Goal: Task Accomplishment & Management: Use online tool/utility

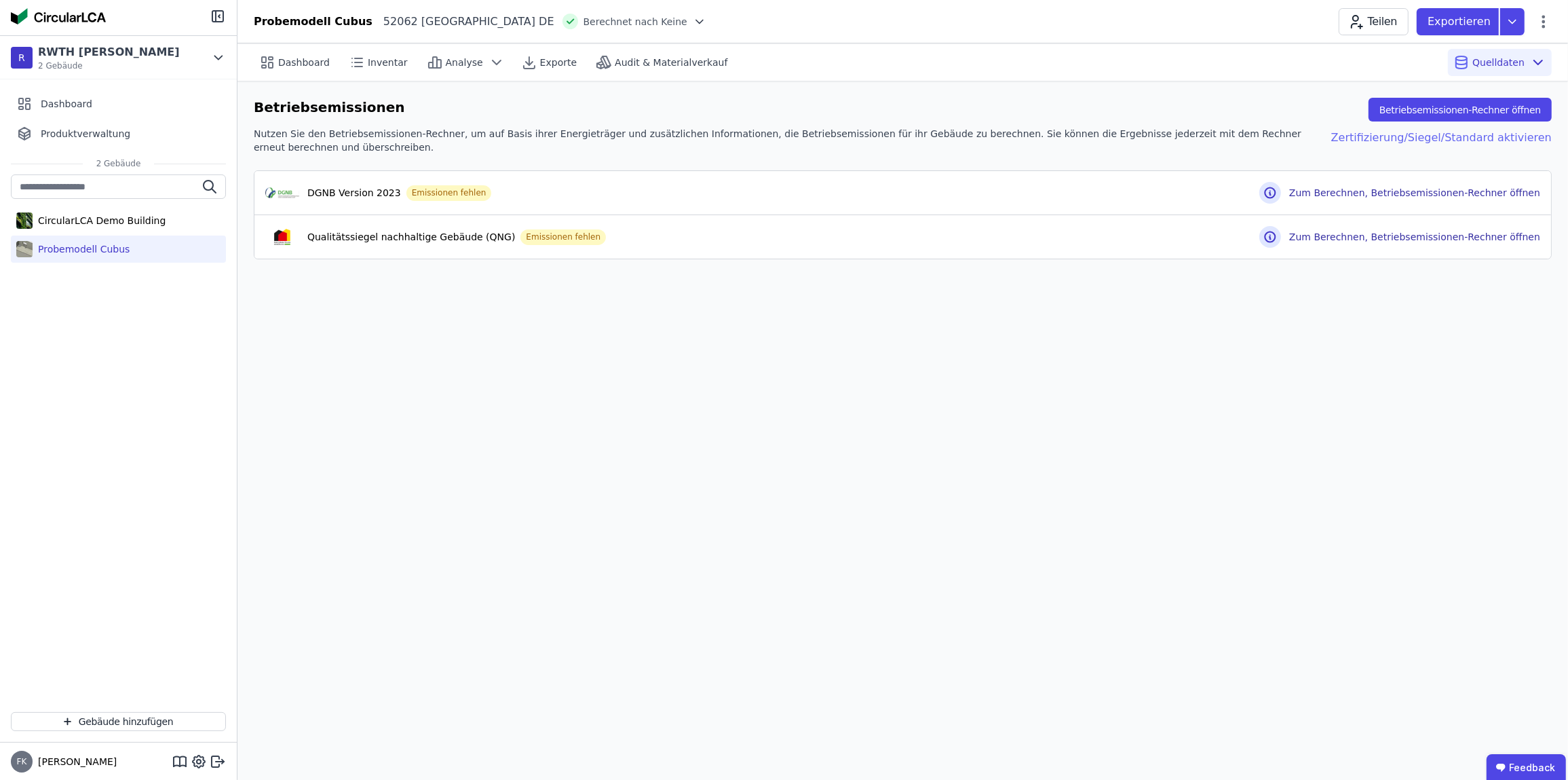
click at [1442, 135] on div "Zertifizierung/Siegel/Standard aktivieren" at bounding box center [1430, 140] width 242 height 27
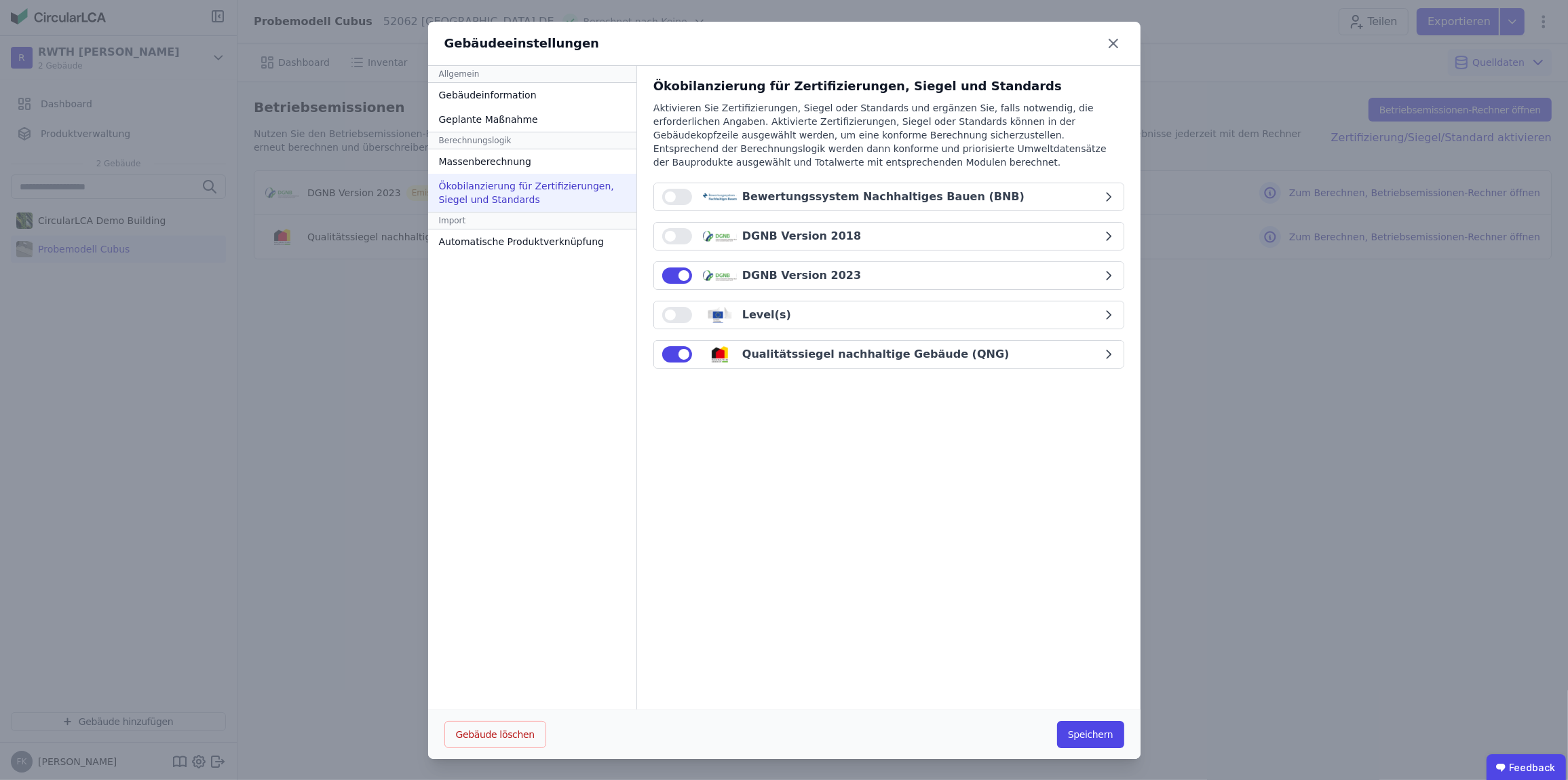
click at [1177, 317] on div "Gebäudeeinstellungen Allgemein Gebäudeinformation Geplante Maßnahme Berechnungs…" at bounding box center [784, 390] width 1568 height 781
click at [1111, 46] on icon at bounding box center [1114, 44] width 22 height 22
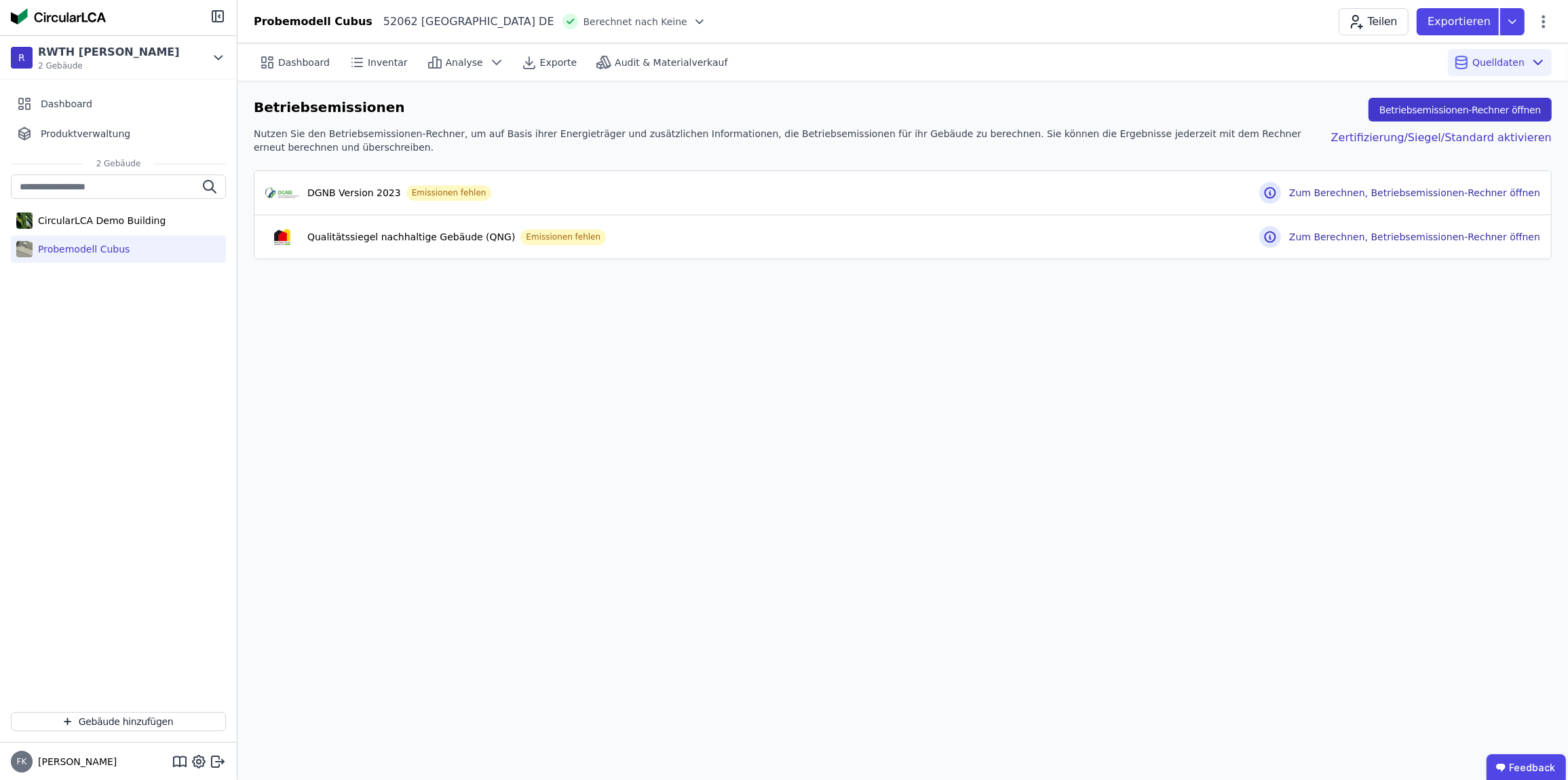
click at [1422, 115] on button "Betriebsemissionen-Rechner öffnen" at bounding box center [1460, 110] width 183 height 24
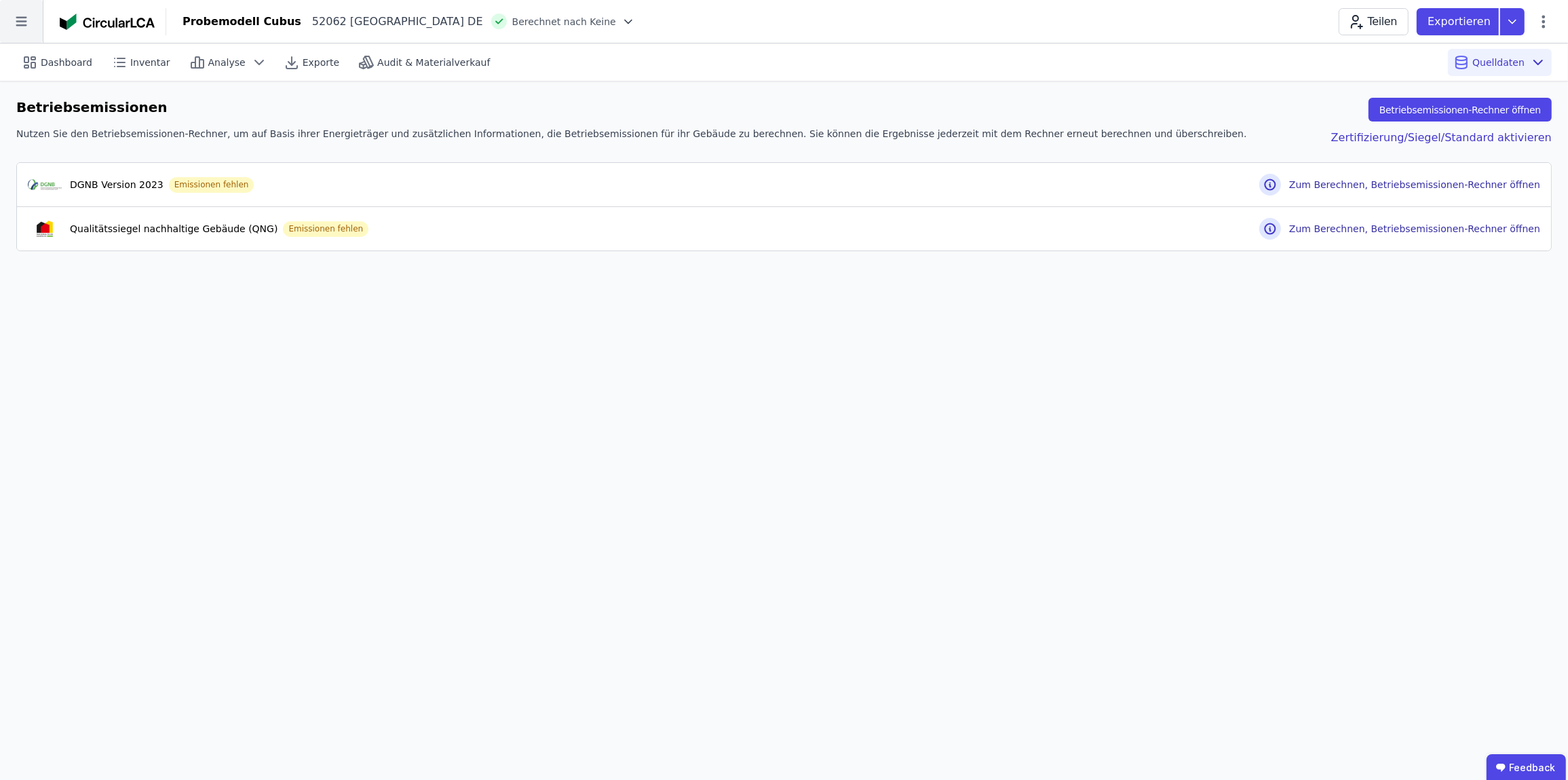
click at [16, 17] on icon at bounding box center [21, 22] width 11 height 9
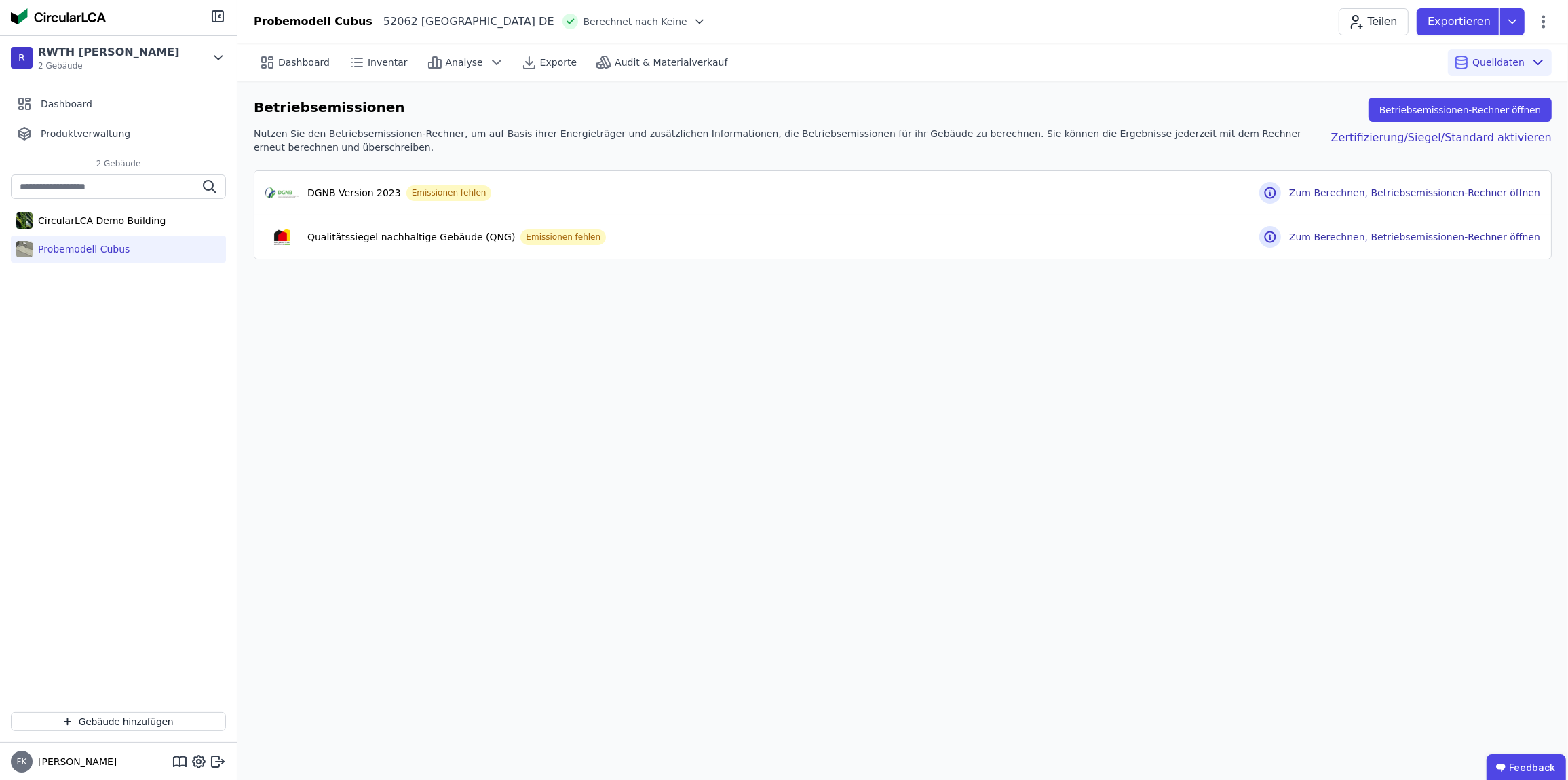
click at [146, 251] on div "Probemodell Cubus" at bounding box center [118, 249] width 215 height 27
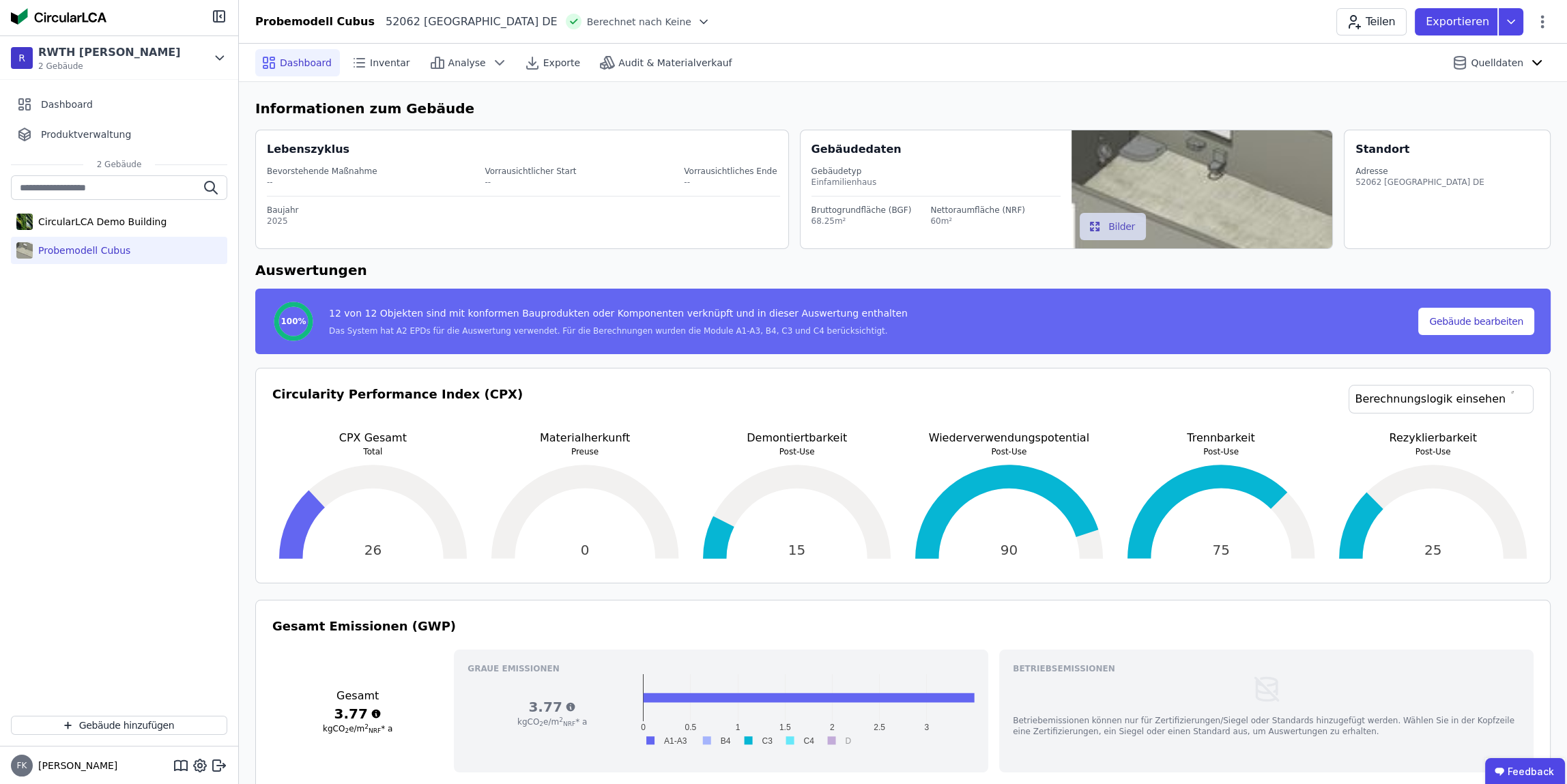
click at [1556, 20] on div "Probemodell Cubus 52062 Aachen DE Berechnet nach Keine Teilen Exportieren" at bounding box center [902, 21] width 1328 height 27
click at [1545, 22] on icon at bounding box center [1542, 21] width 16 height 16
click at [1508, 47] on span "Gebäude bearbeiten" at bounding box center [1479, 53] width 99 height 13
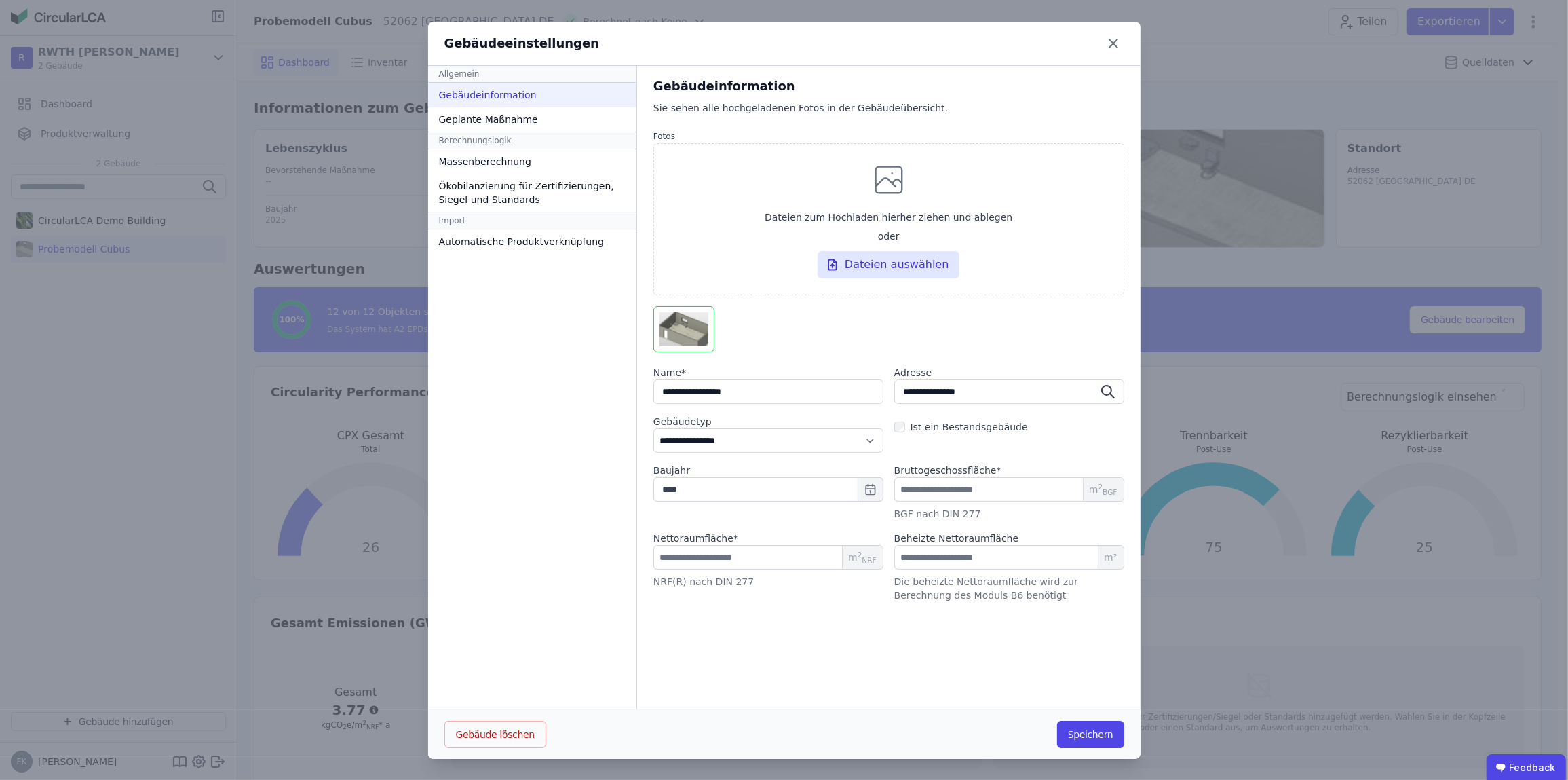
click at [979, 351] on div at bounding box center [889, 332] width 471 height 51
click at [869, 437] on select "**********" at bounding box center [769, 440] width 230 height 24
select select "**********"
click at [654, 428] on select "**********" at bounding box center [769, 440] width 230 height 24
click at [595, 430] on div "Allgemein Gebäudeinformation Geplante Maßnahme Berechnungslogik Massenberechnun…" at bounding box center [532, 388] width 209 height 645
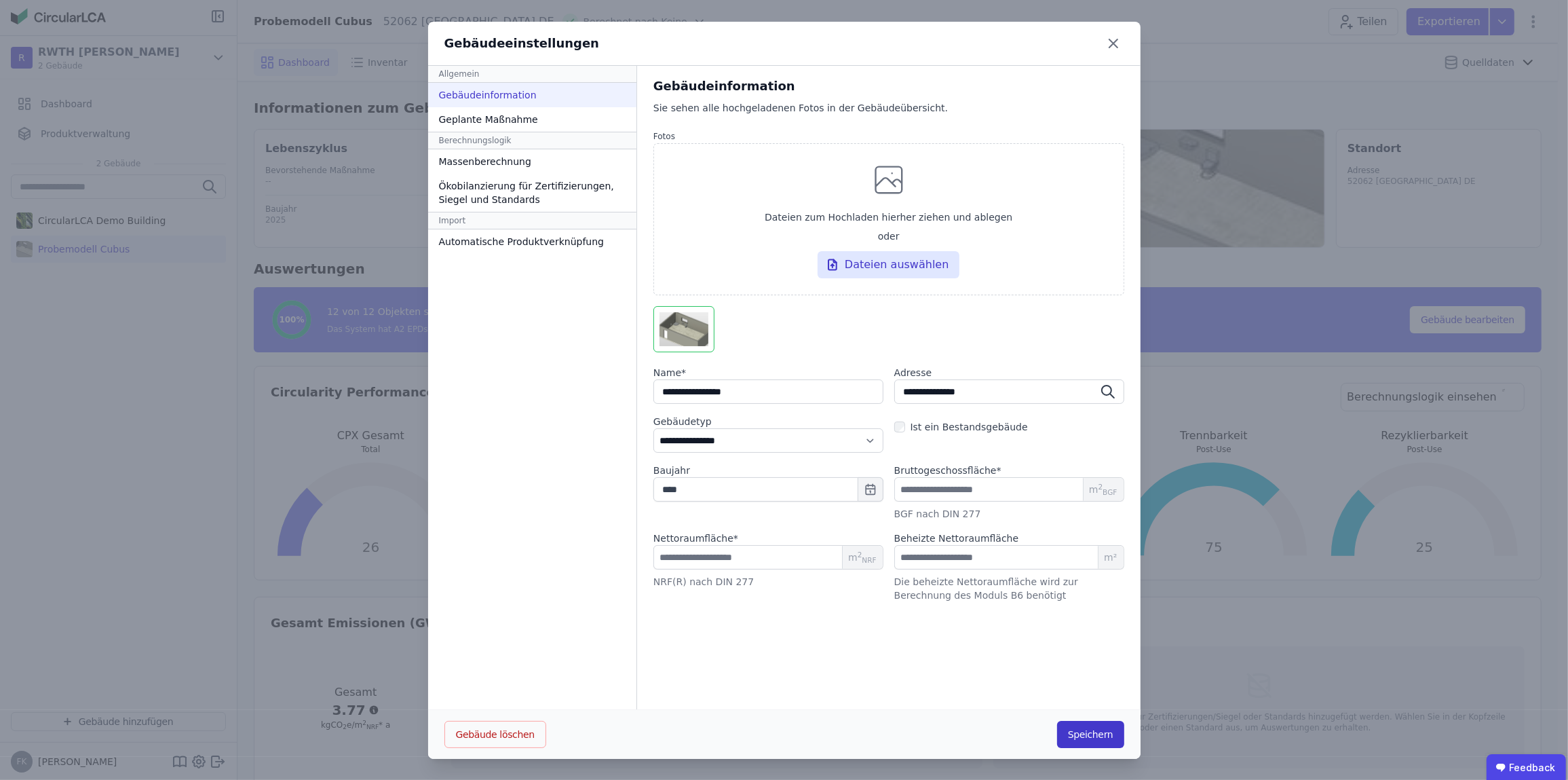
click at [1075, 733] on button "Speichern" at bounding box center [1091, 734] width 67 height 27
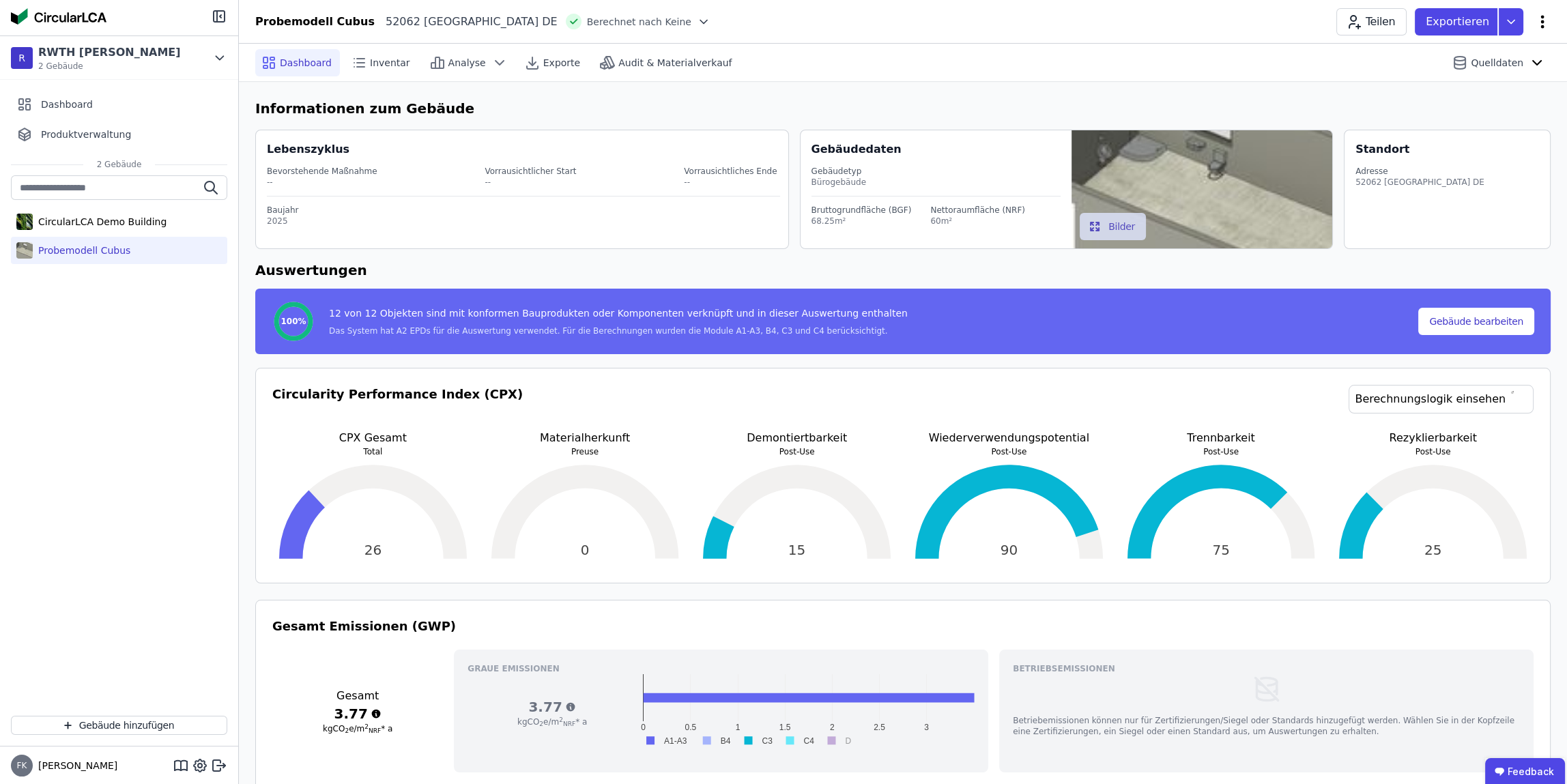
click at [1542, 19] on icon at bounding box center [1542, 21] width 16 height 16
click at [1493, 96] on span "Energie im Betrieb (B6)" at bounding box center [1484, 110] width 110 height 27
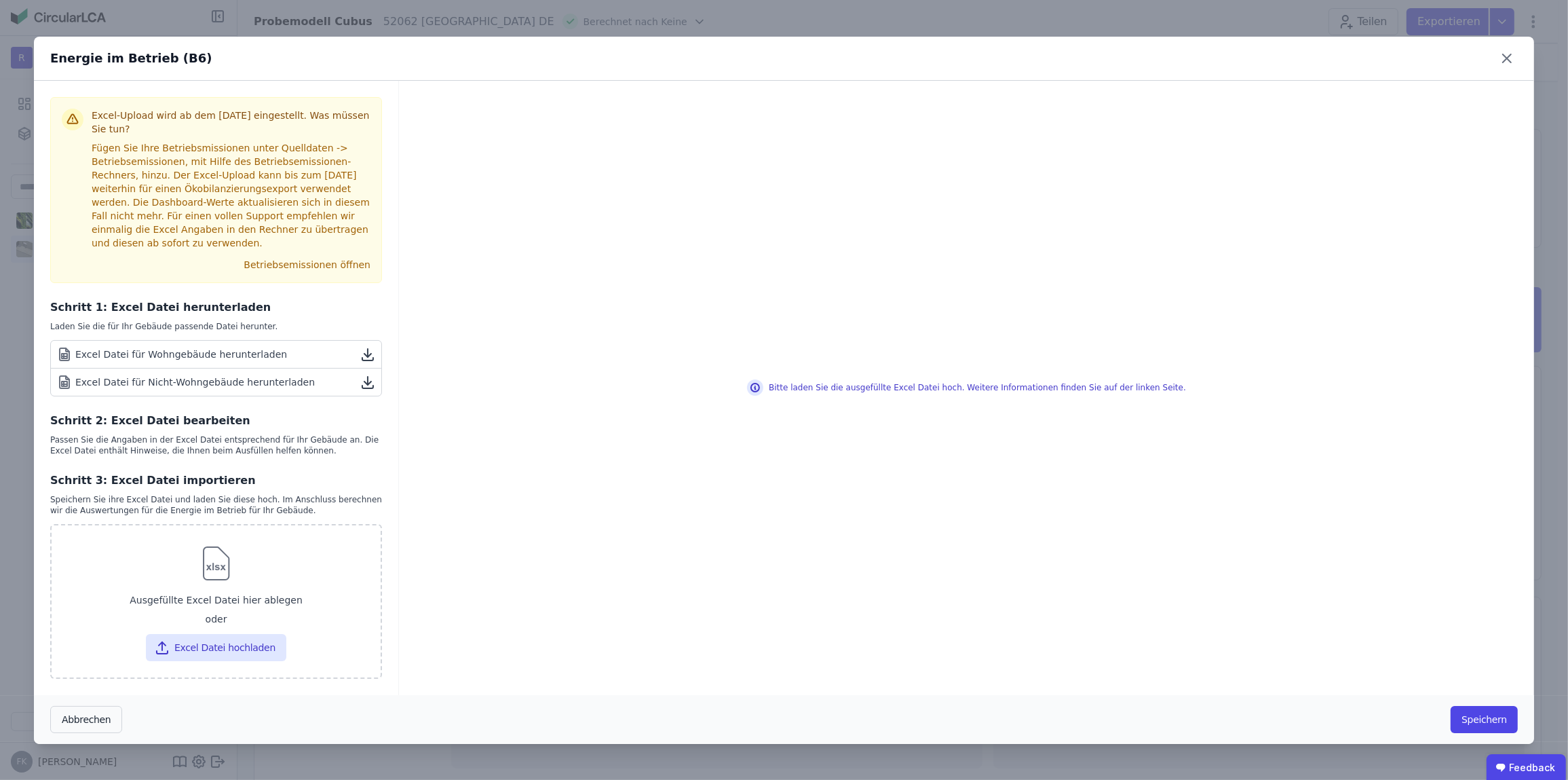
click at [209, 374] on div "Excel Datei für Nicht-Wohngebäude herunterladen" at bounding box center [185, 381] width 258 height 16
click at [795, 230] on div "Bitte laden Sie die ausgefüllte Excel Datei hoch. Weitere Informationen finden …" at bounding box center [966, 388] width 1135 height 614
drag, startPoint x: 858, startPoint y: 384, endPoint x: 966, endPoint y: 392, distance: 108.3
click at [966, 392] on div "Bitte laden Sie die ausgefüllte Excel Datei hoch. Weitere Informationen finden …" at bounding box center [966, 387] width 439 height 16
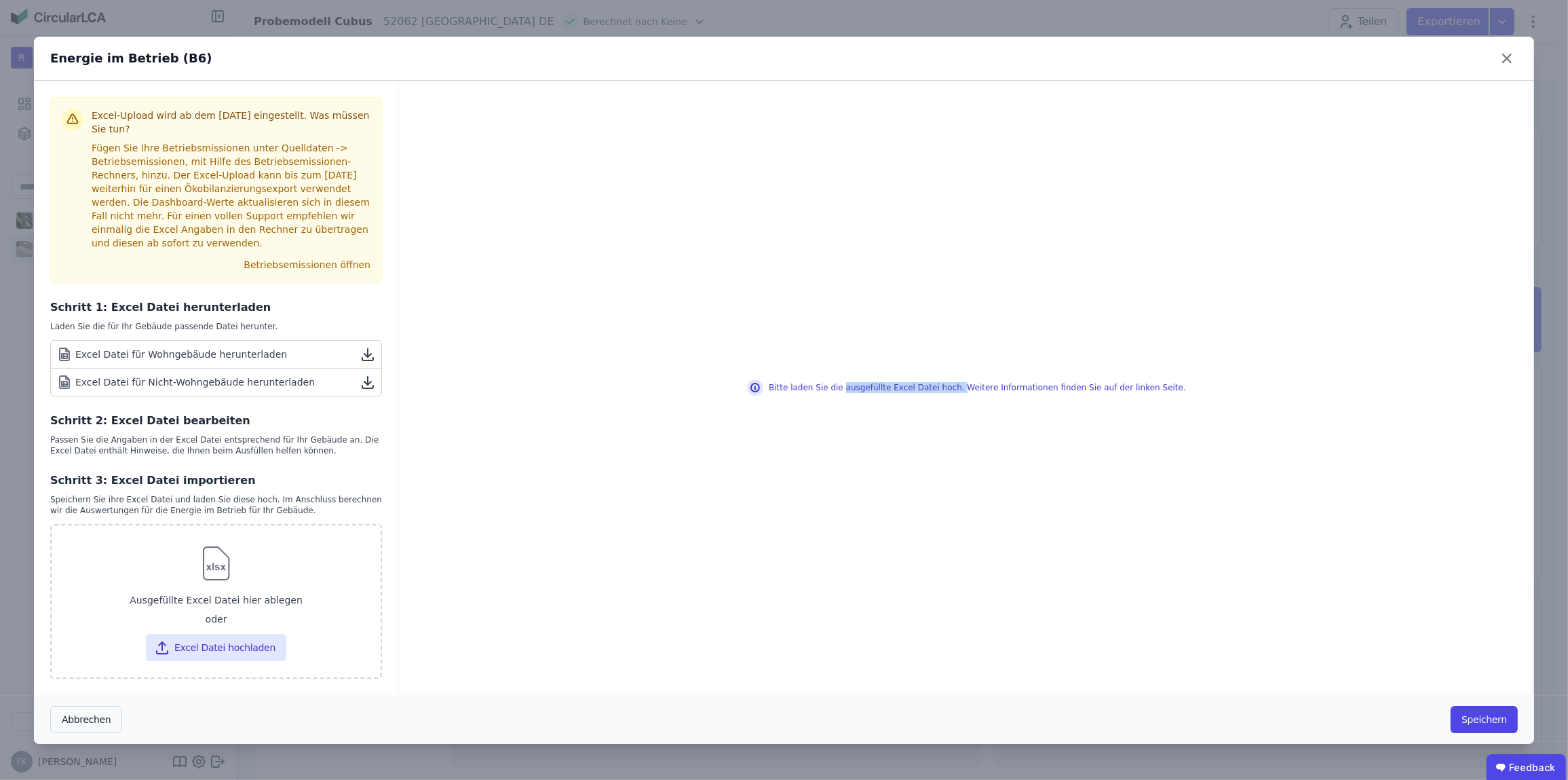
click at [966, 392] on div "Bitte laden Sie die ausgefüllte Excel Datei hoch. Weitere Informationen finden …" at bounding box center [966, 387] width 439 height 16
drag, startPoint x: 966, startPoint y: 392, endPoint x: 567, endPoint y: 290, distance: 411.8
click at [653, 311] on div "Bitte laden Sie die ausgefüllte Excel Datei hoch. Weitere Informationen finden …" at bounding box center [966, 388] width 1135 height 614
click at [323, 254] on button "Betriebsemissionen öffnen" at bounding box center [307, 265] width 138 height 22
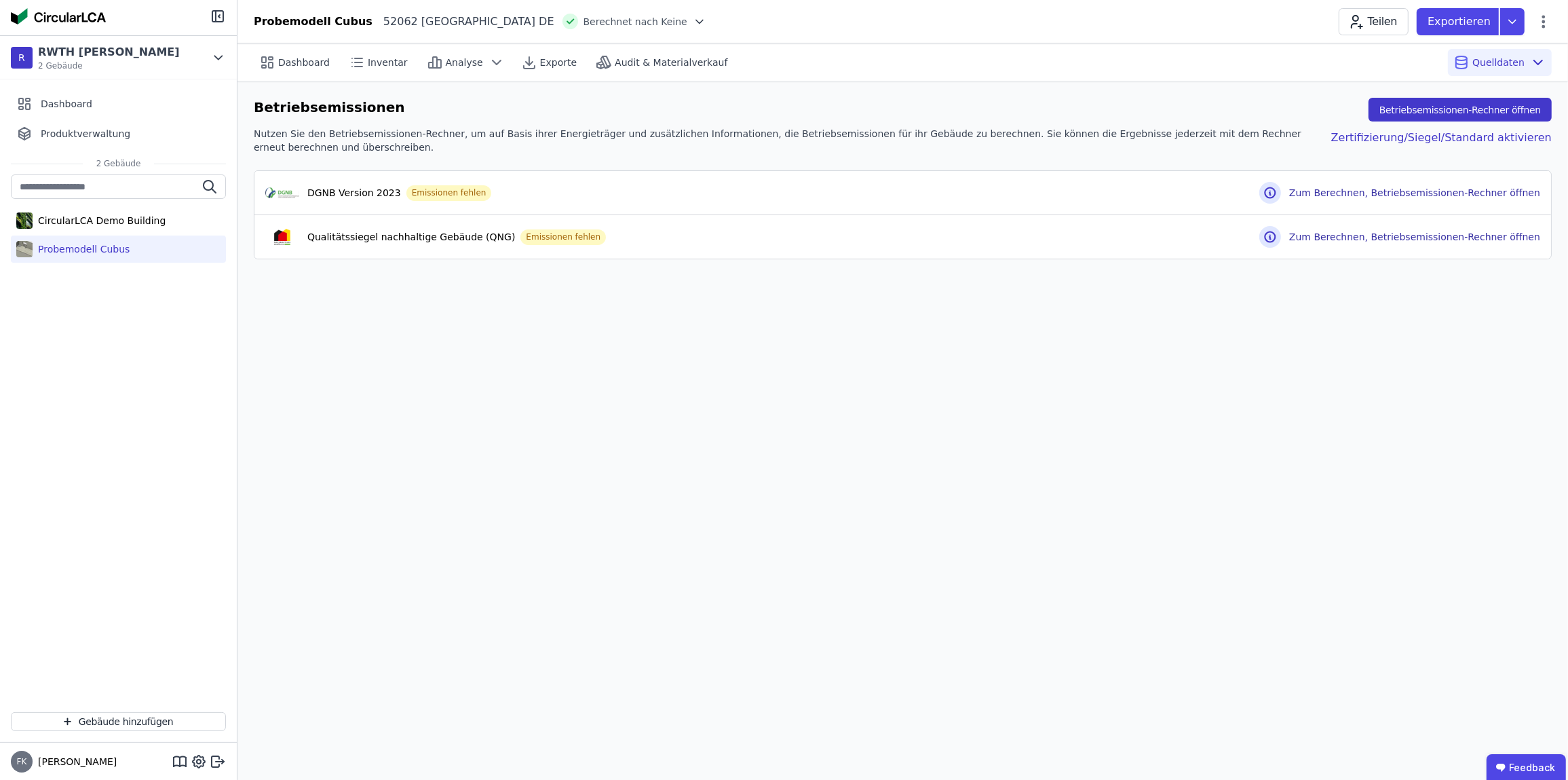
click at [1440, 106] on button "Betriebsemissionen-Rechner öffnen" at bounding box center [1460, 110] width 183 height 24
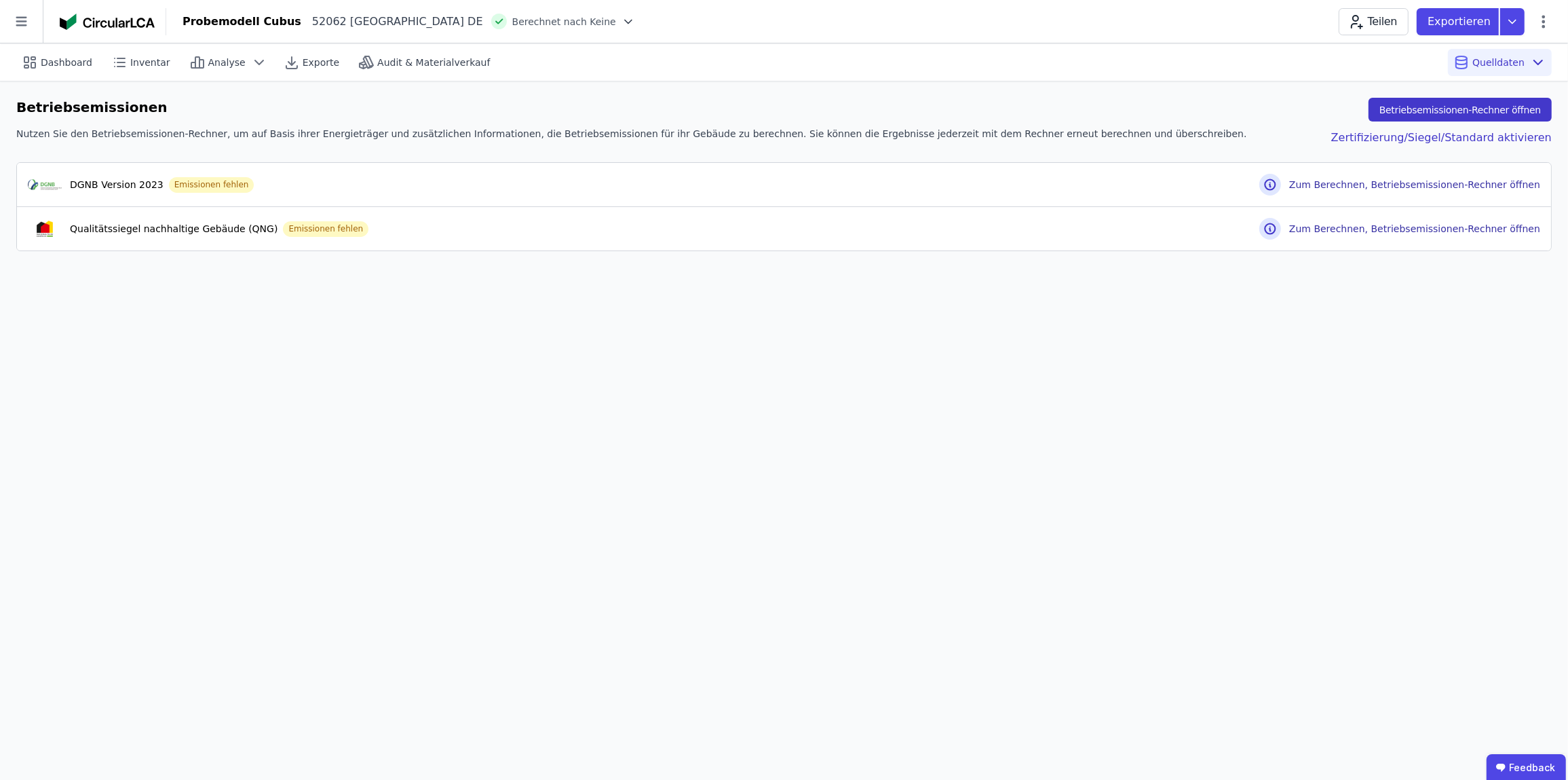
click at [1454, 114] on button "Betriebsemissionen-Rechner öffnen" at bounding box center [1460, 110] width 183 height 24
click at [22, 29] on icon at bounding box center [21, 21] width 43 height 43
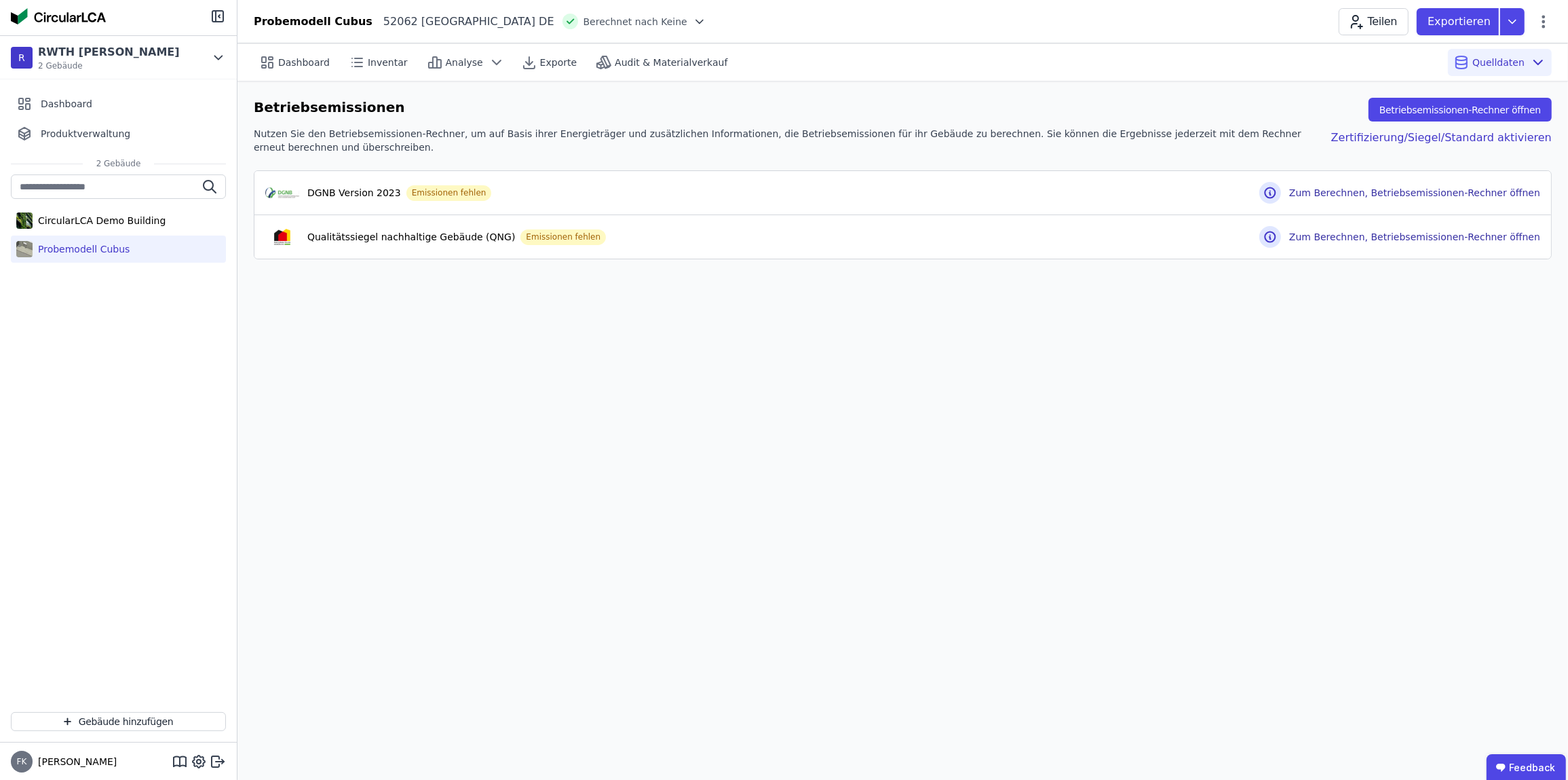
click at [88, 251] on div "Probemodell Cubus" at bounding box center [81, 248] width 97 height 13
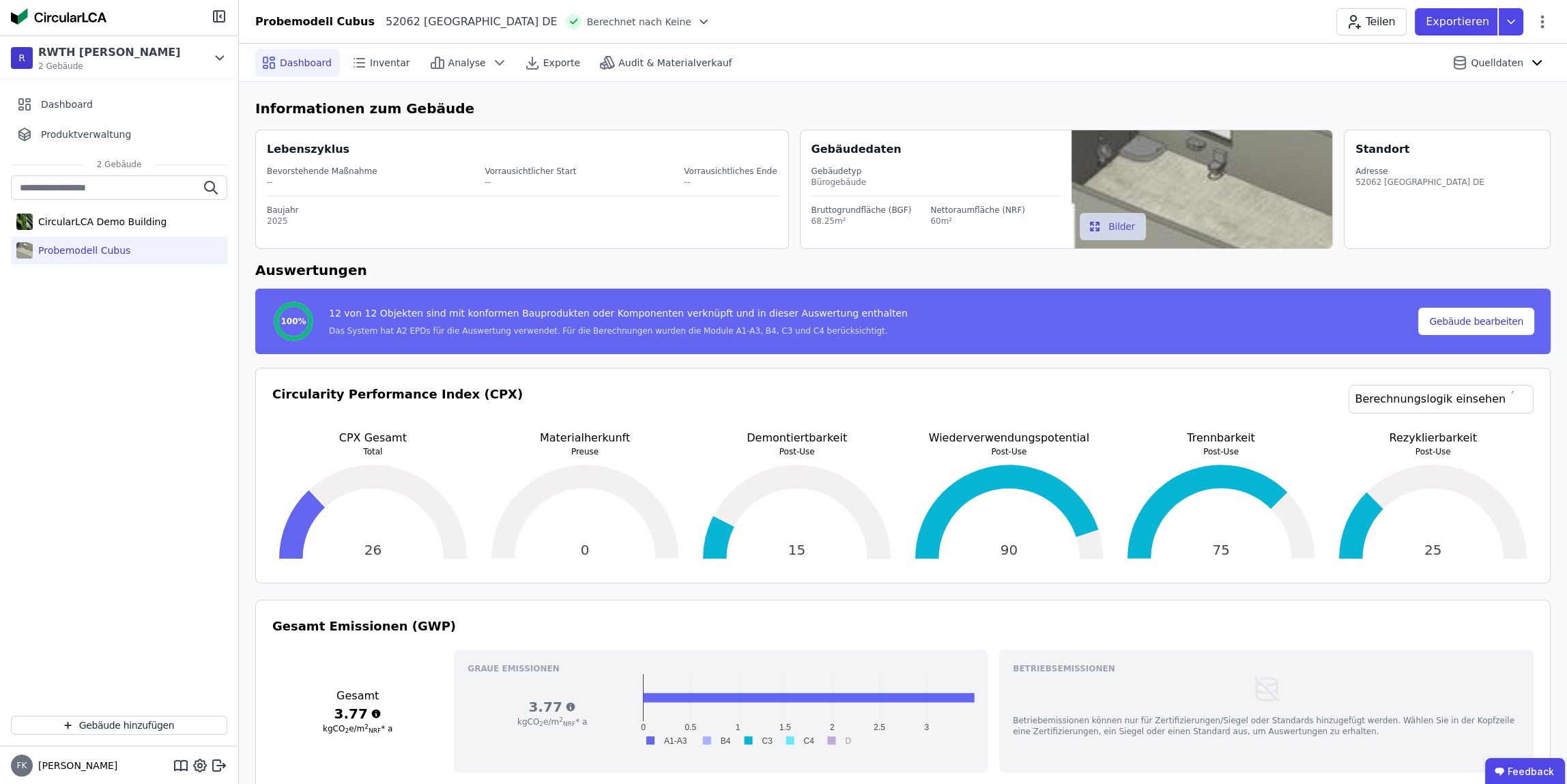
click at [587, 20] on span "Berechnet nach Keine" at bounding box center [639, 21] width 104 height 13
click at [697, 20] on icon at bounding box center [703, 21] width 13 height 13
click at [504, 67] on div "DGNB 2023" at bounding box center [612, 67] width 217 height 24
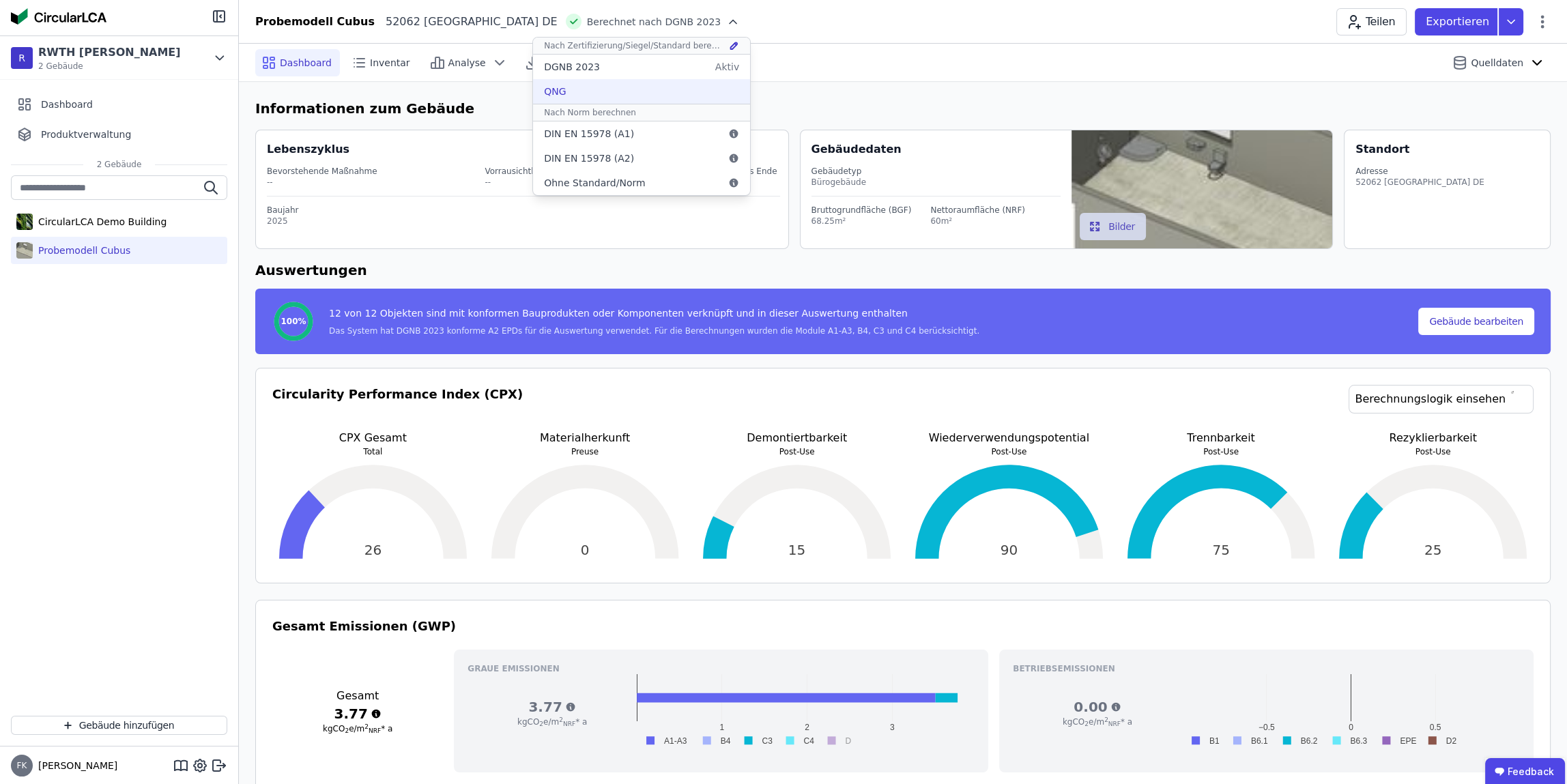
click at [533, 99] on div "QNG" at bounding box center [641, 91] width 217 height 24
click at [1540, 29] on div "Teilen Exportieren" at bounding box center [1443, 21] width 214 height 27
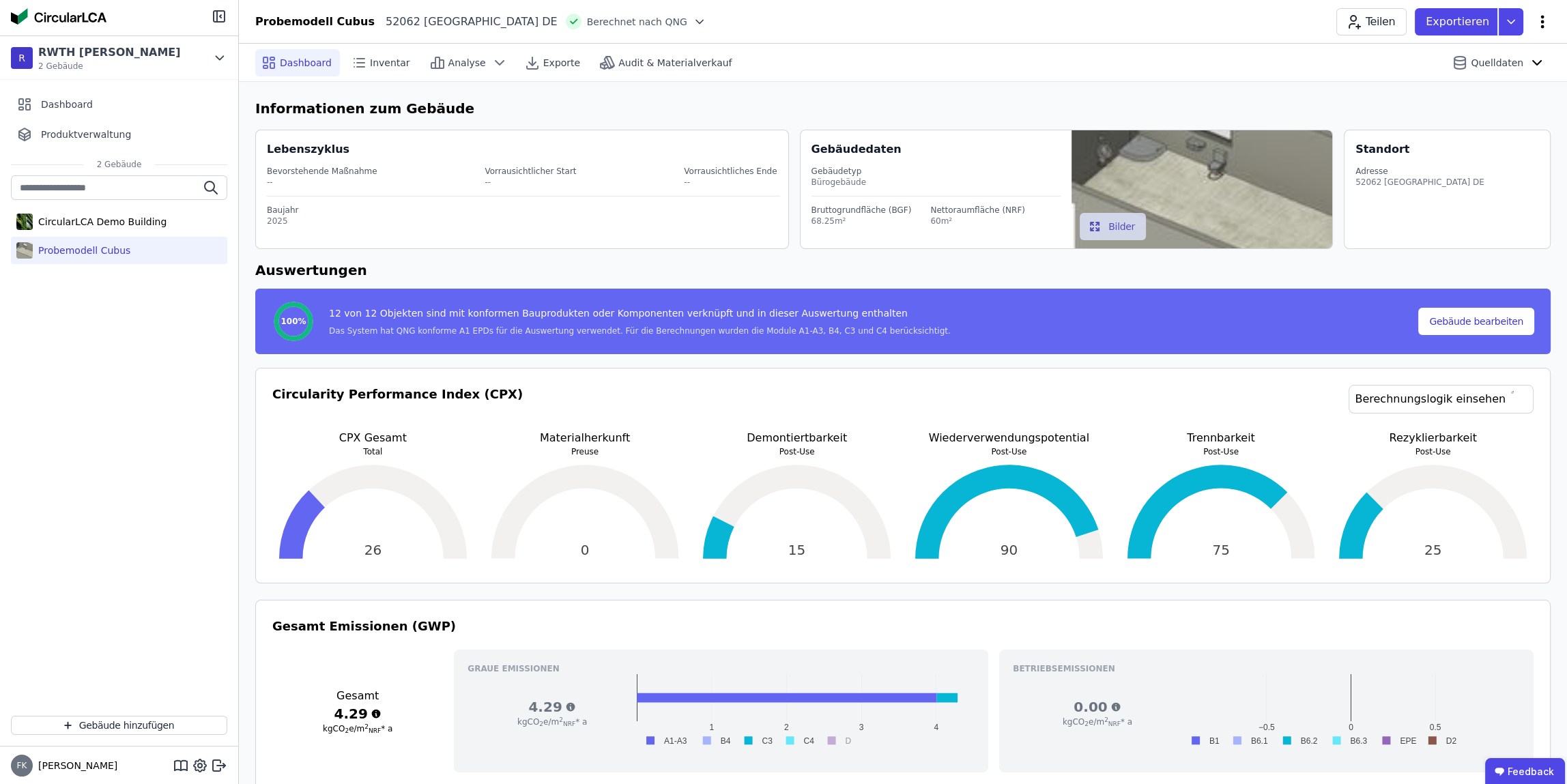
click at [1541, 26] on icon at bounding box center [1543, 21] width 3 height 13
click at [1490, 99] on span "Energie im Betrieb (B6)" at bounding box center [1484, 110] width 110 height 27
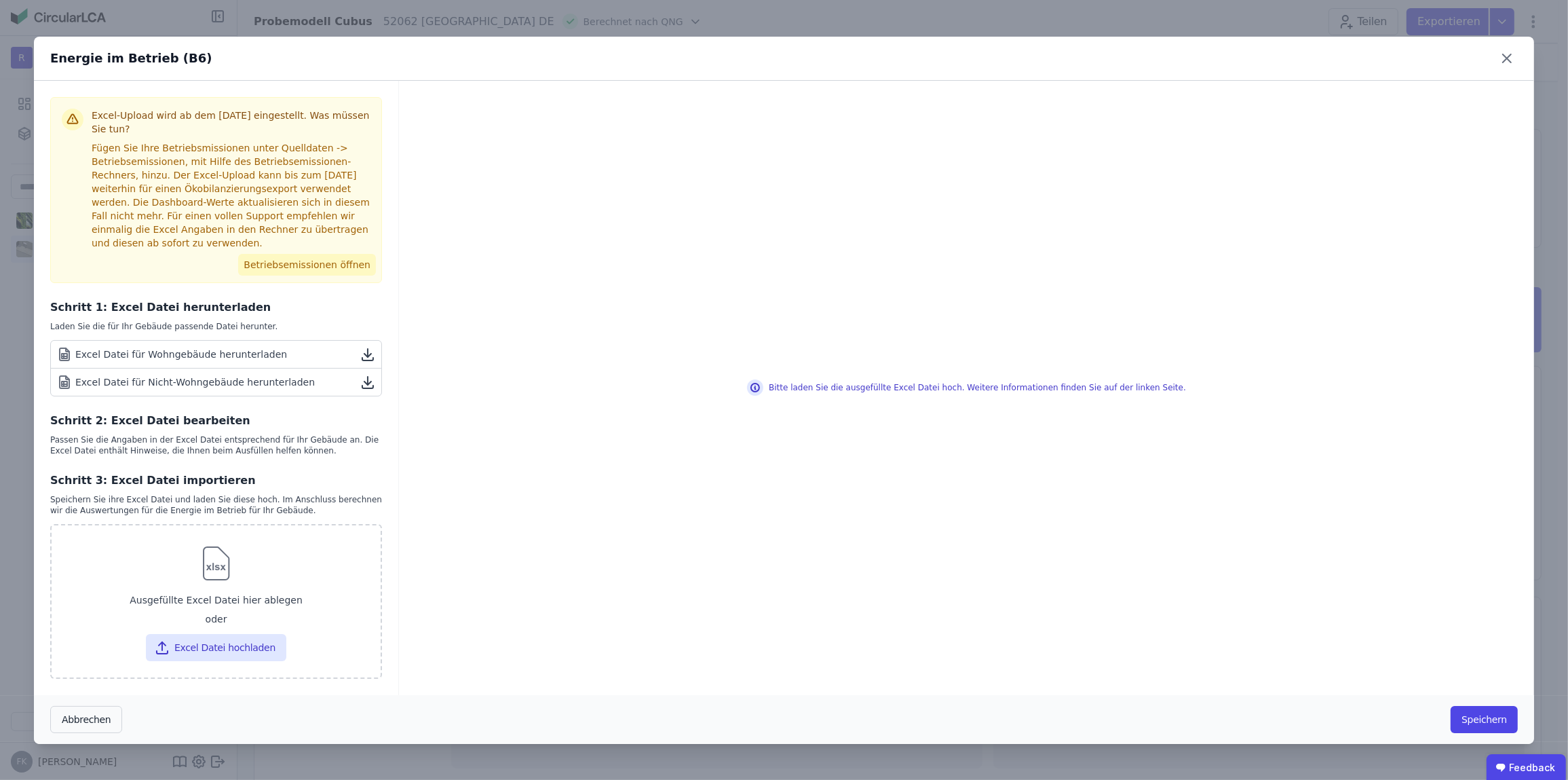
click at [316, 262] on button "Betriebsemissionen öffnen" at bounding box center [307, 265] width 138 height 22
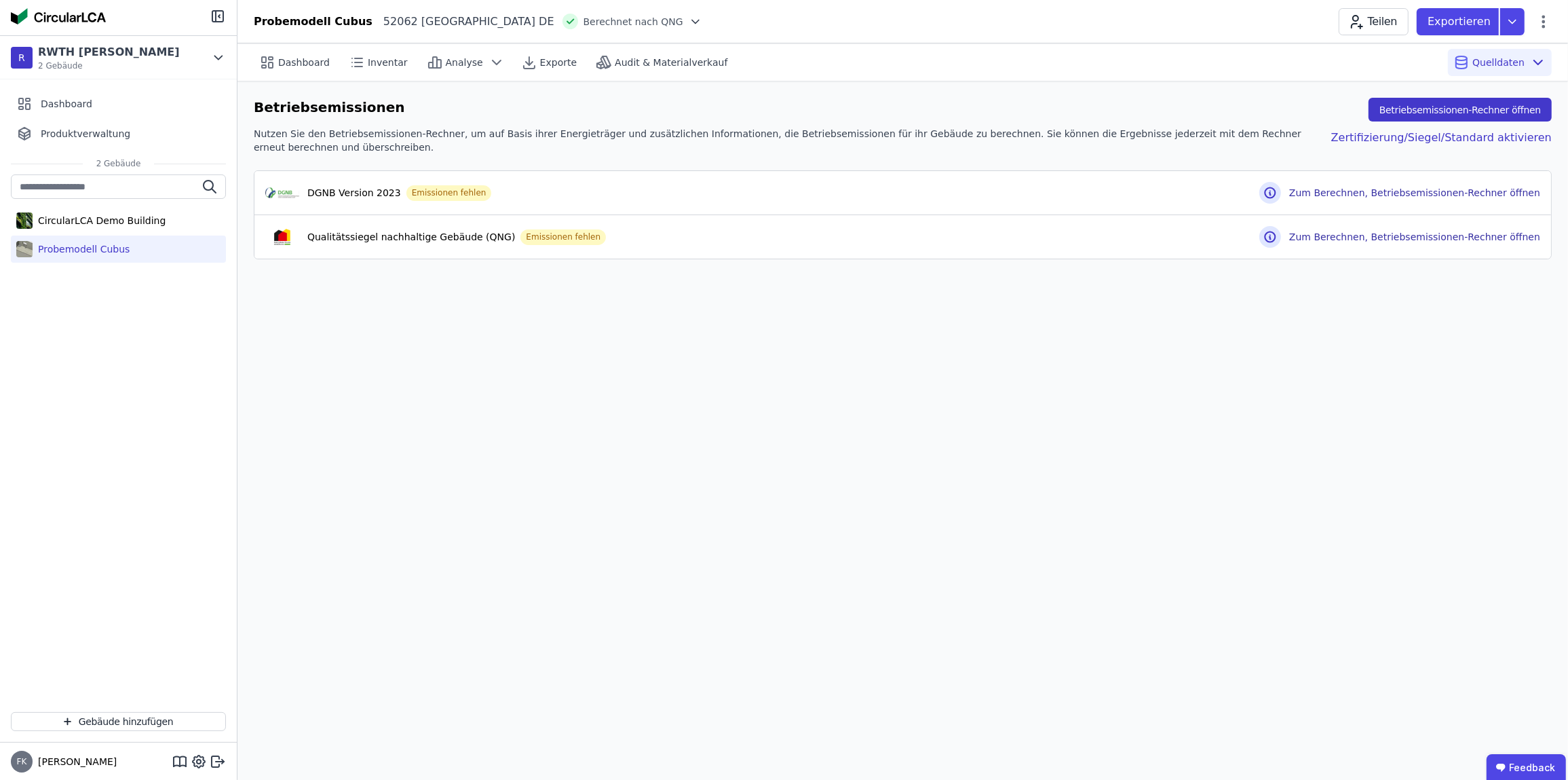
click at [1414, 115] on button "Betriebsemissionen-Rechner öffnen" at bounding box center [1460, 110] width 183 height 24
